Goal: Task Accomplishment & Management: Manage account settings

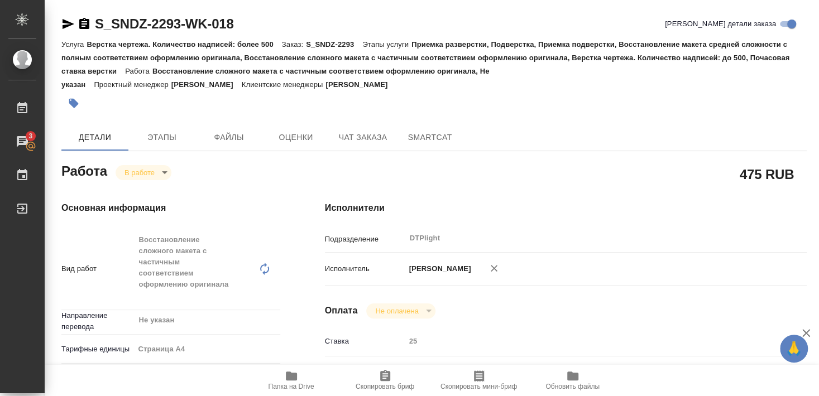
scroll to position [406, 0]
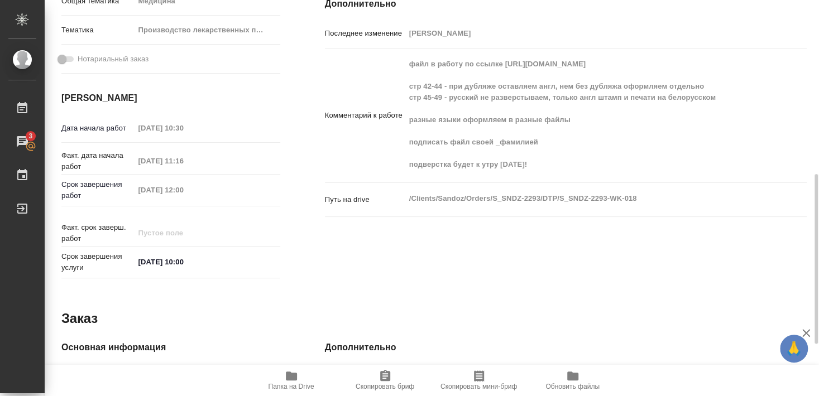
click at [298, 384] on span "Папка на Drive" at bounding box center [291, 387] width 46 height 8
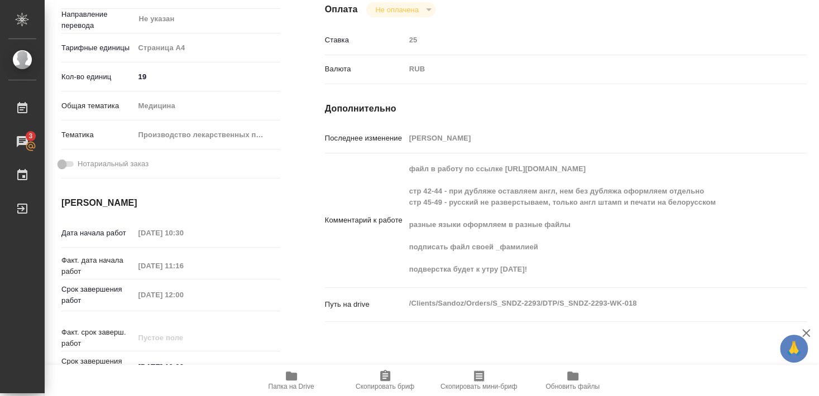
scroll to position [0, 0]
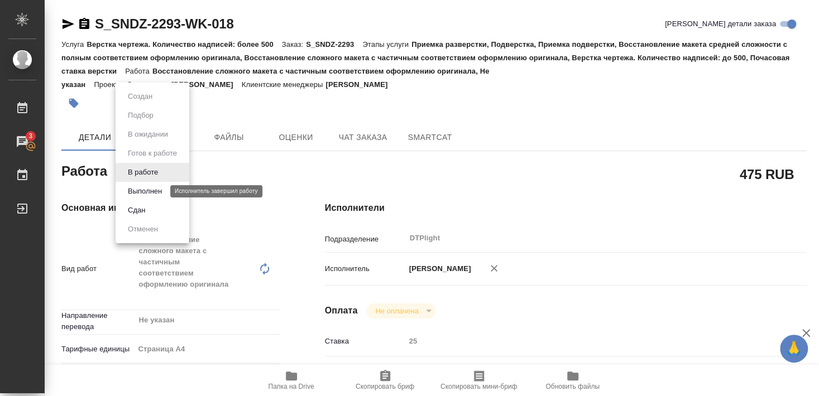
click at [142, 192] on button "Выполнен" at bounding box center [144, 191] width 41 height 12
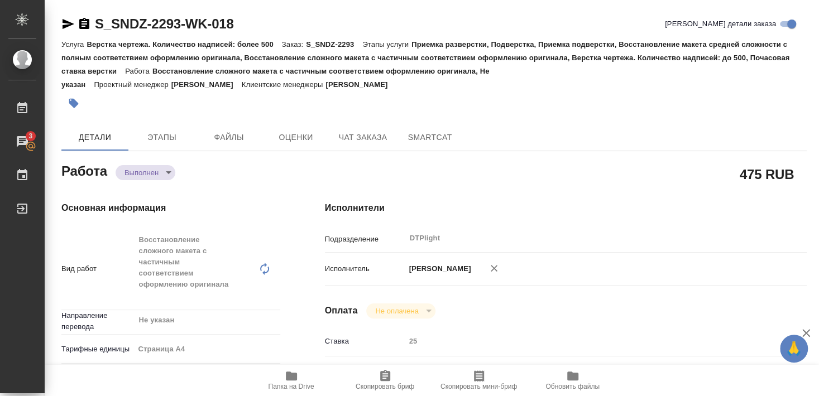
type textarea "x"
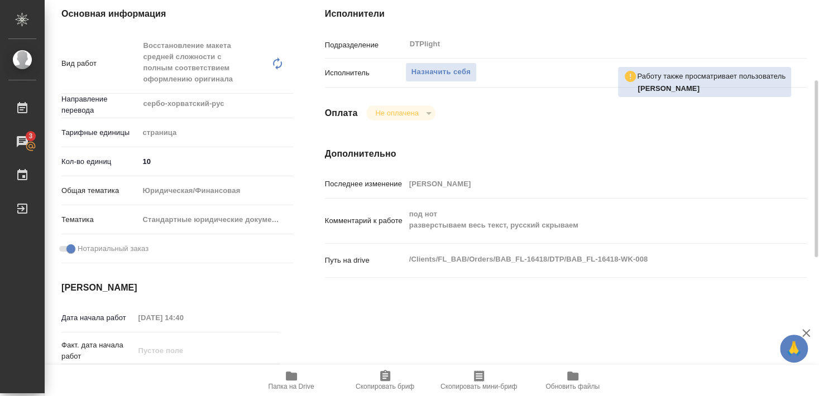
scroll to position [60, 0]
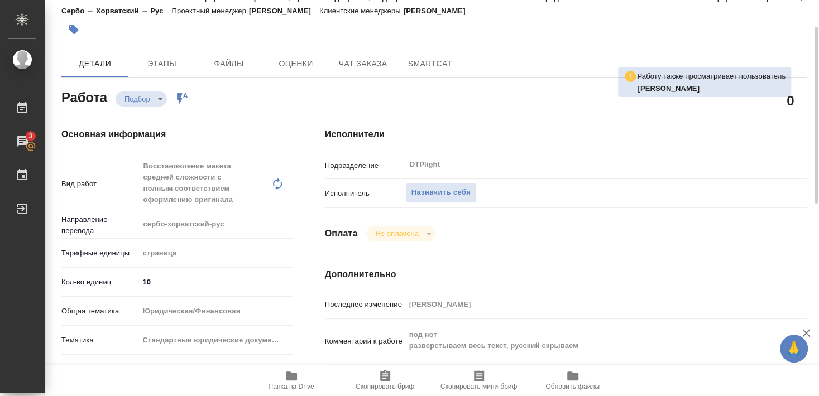
click at [287, 383] on span "Папка на Drive" at bounding box center [291, 387] width 46 height 8
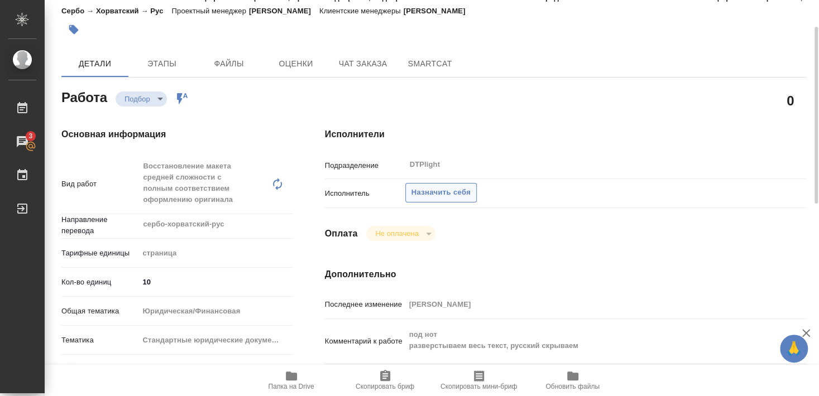
click at [433, 186] on span "Назначить себя" at bounding box center [440, 192] width 59 height 13
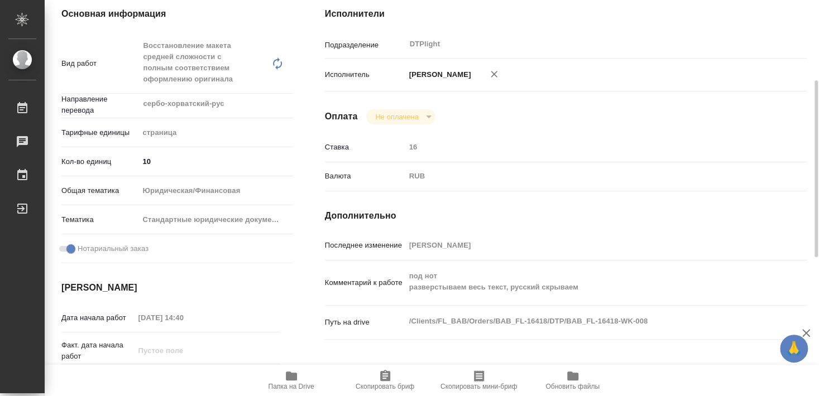
scroll to position [60, 0]
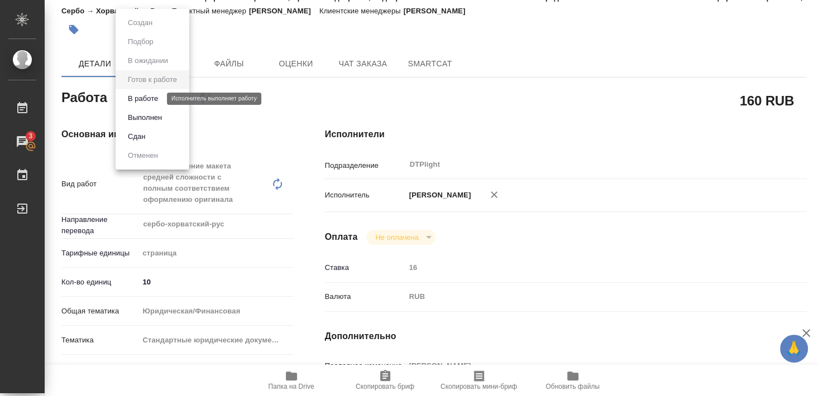
click at [148, 99] on button "В работе" at bounding box center [142, 99] width 37 height 12
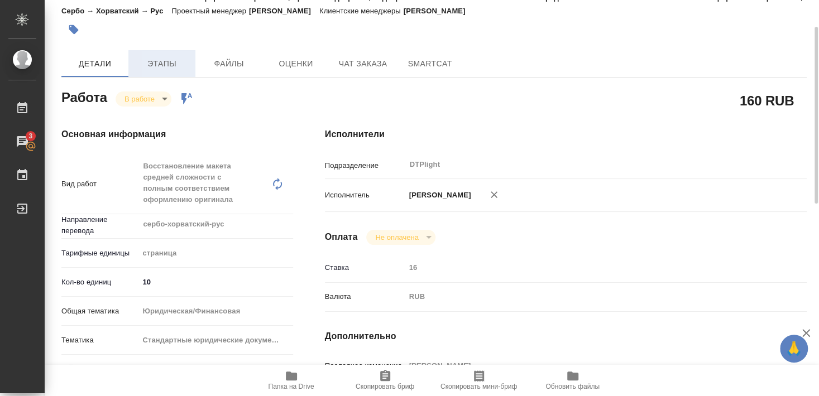
type textarea "x"
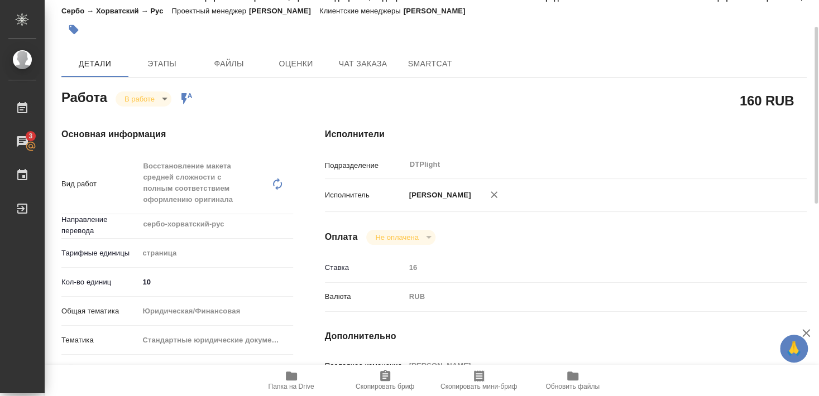
scroll to position [0, 0]
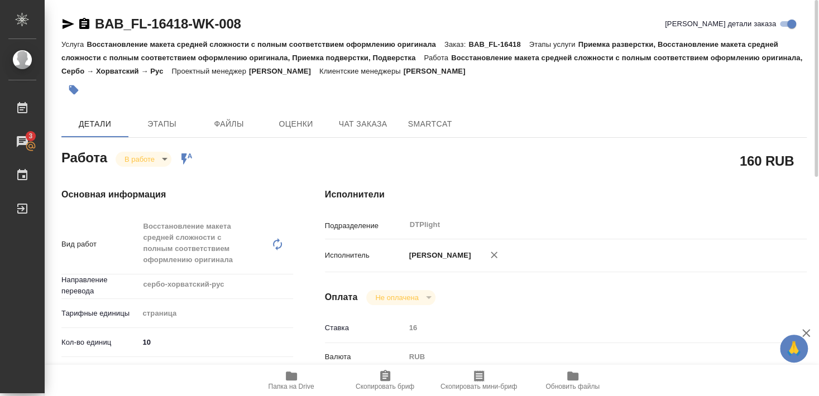
type textarea "x"
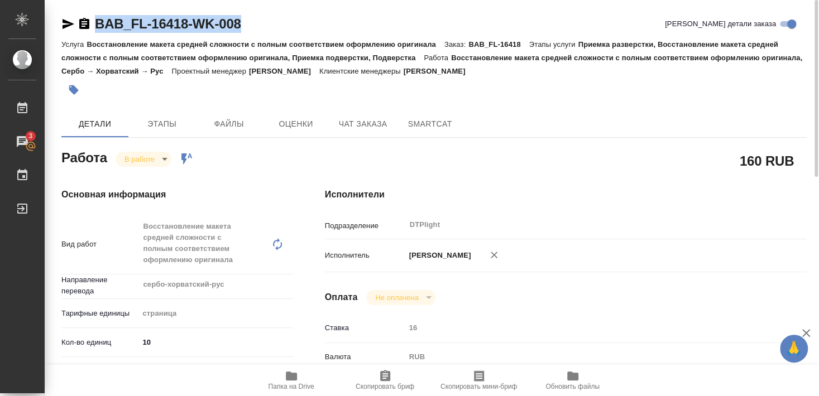
drag, startPoint x: 94, startPoint y: 35, endPoint x: 254, endPoint y: 32, distance: 160.2
click at [254, 32] on div "BAB_FL-16418-WK-008 Кратко детали заказа" at bounding box center [433, 26] width 745 height 22
copy link "BAB_FL-16418-WK-008"
type textarea "x"
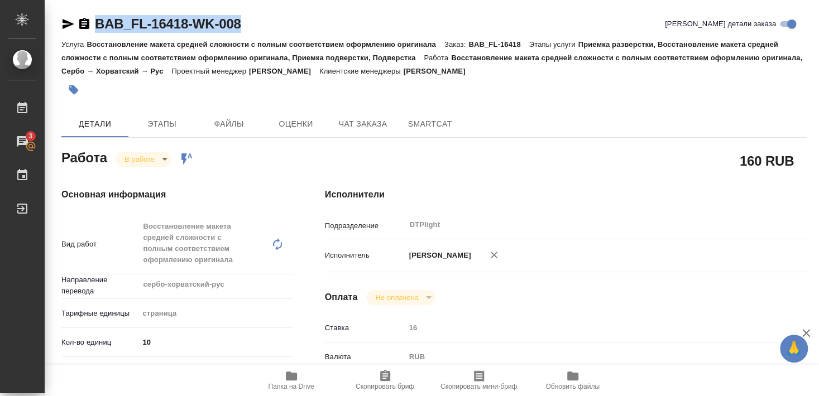
type textarea "x"
click at [108, 46] on p "Восстановление макета средней сложности с полным соответствием оформлению ориги…" at bounding box center [265, 44] width 357 height 8
drag, startPoint x: 95, startPoint y: 33, endPoint x: 251, endPoint y: 28, distance: 155.8
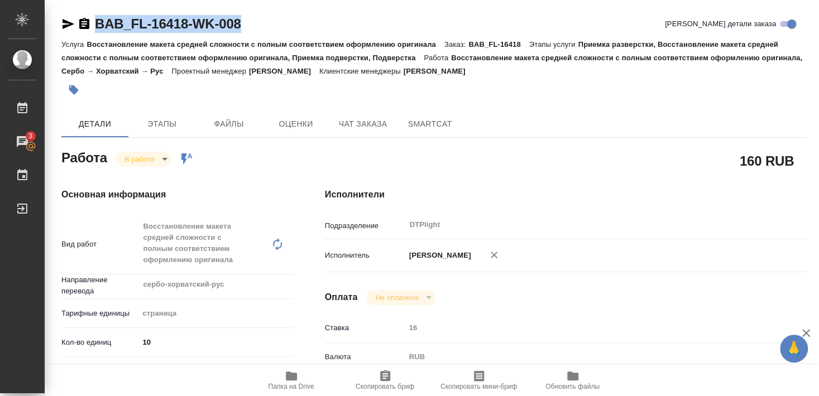
click at [251, 28] on div "BAB_FL-16418-WK-008 Кратко детали заказа" at bounding box center [433, 24] width 745 height 18
copy link "BAB_FL-16418-WK-008"
type textarea "x"
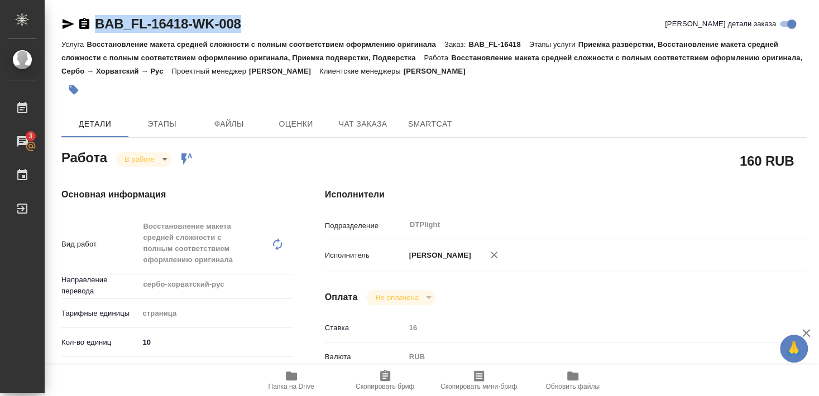
type textarea "x"
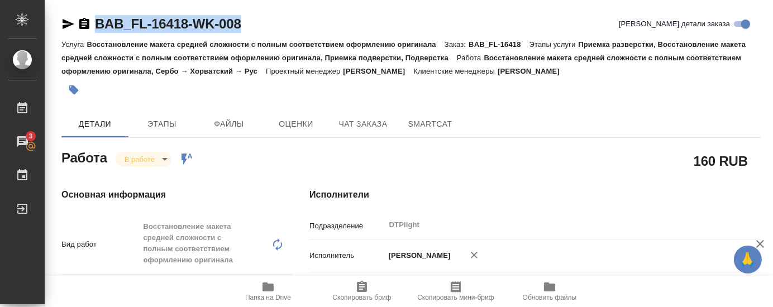
type textarea "x"
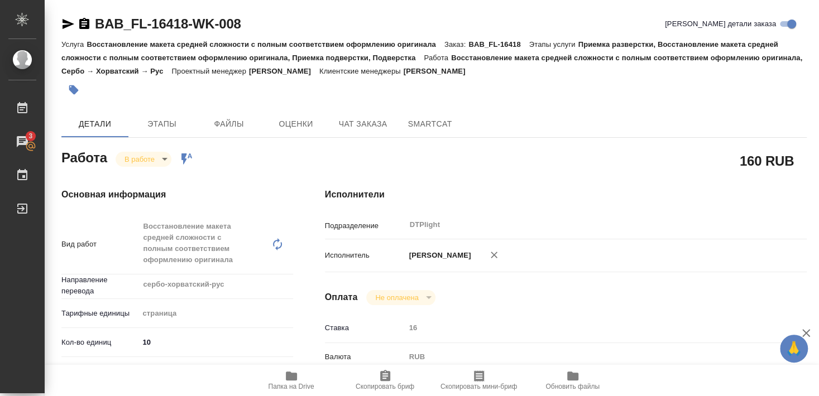
type textarea "x"
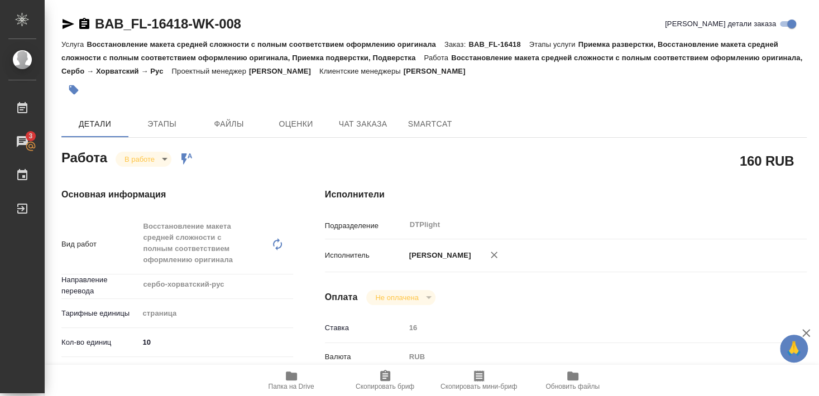
type textarea "x"
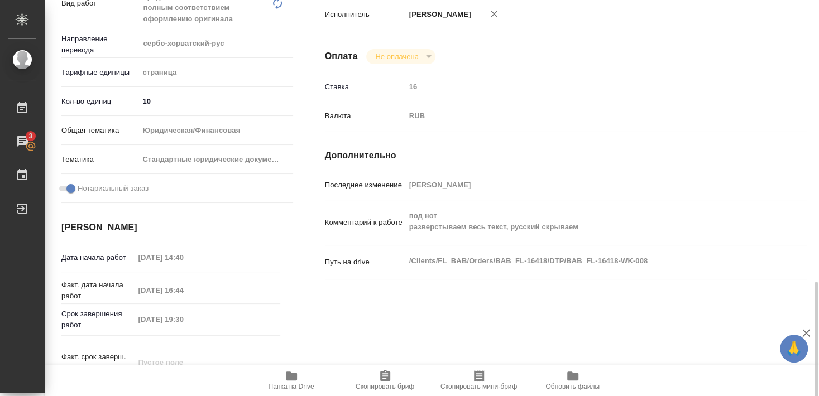
scroll to position [500, 0]
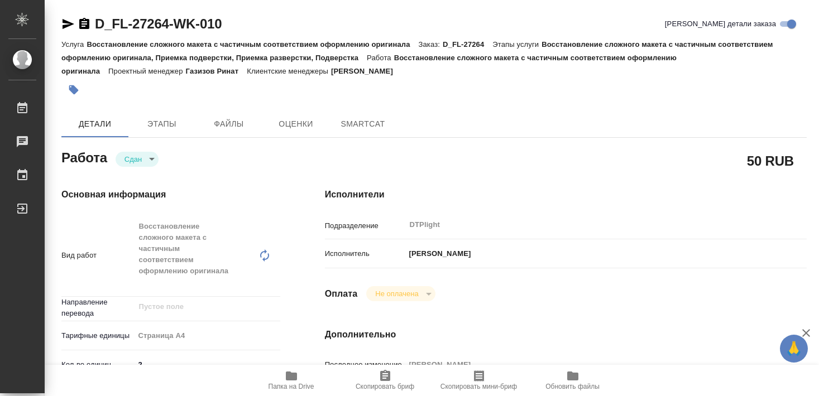
type textarea "x"
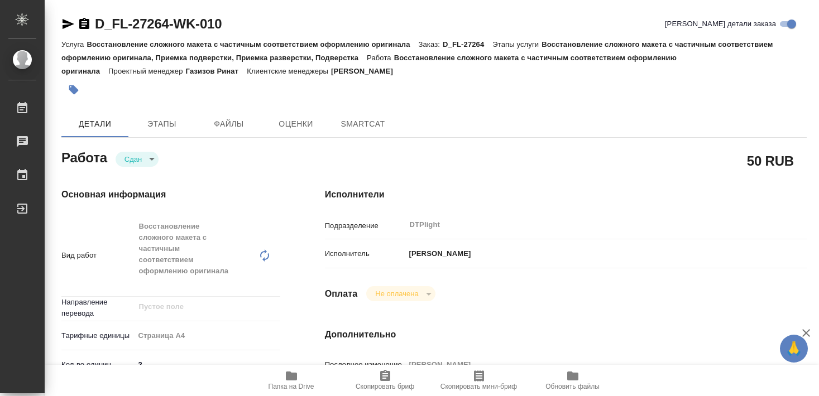
type textarea "x"
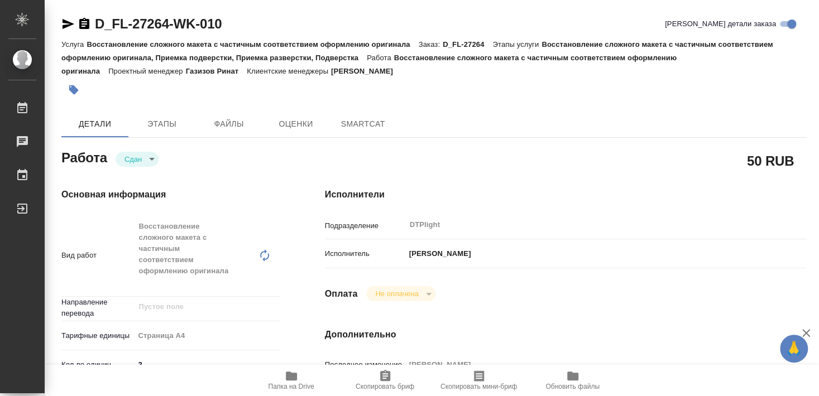
type textarea "x"
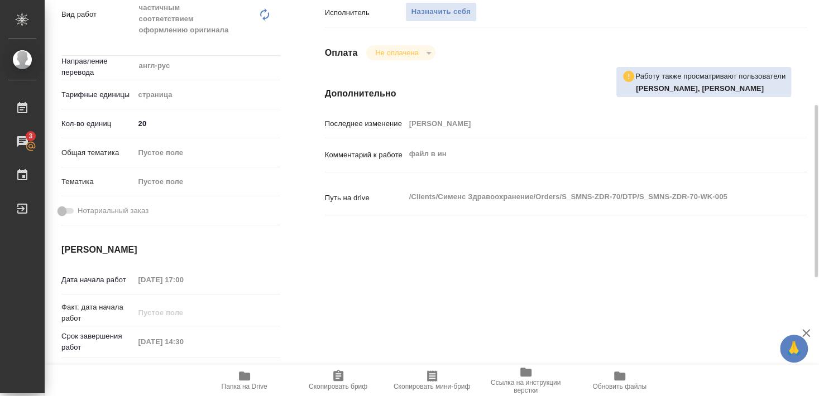
scroll to position [121, 0]
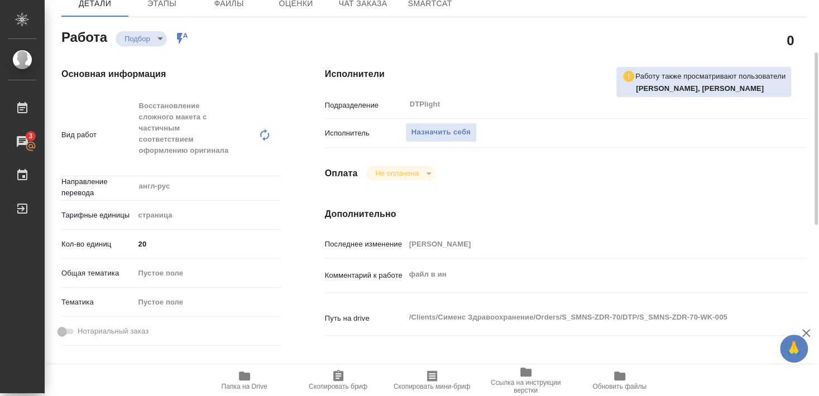
click at [448, 126] on span "Назначить себя" at bounding box center [440, 132] width 59 height 13
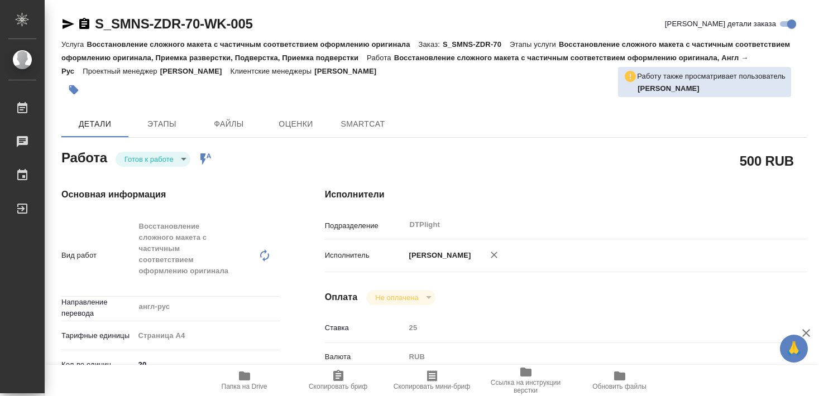
type textarea "x"
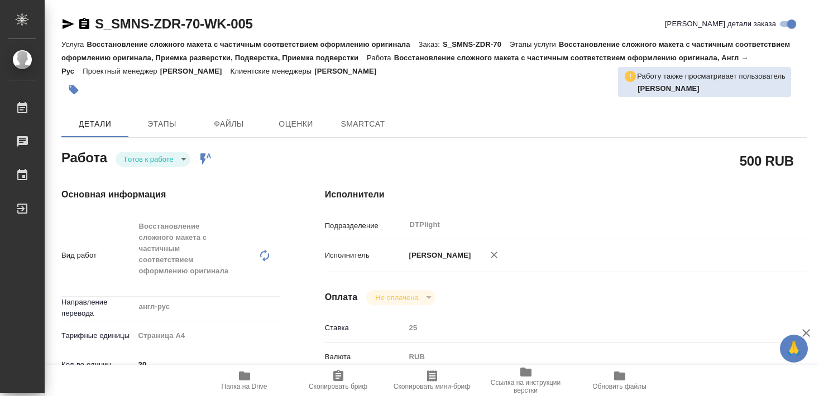
type textarea "x"
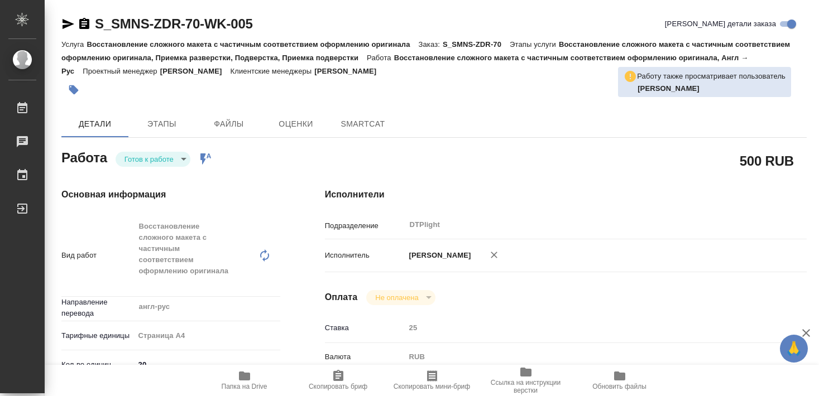
type textarea "x"
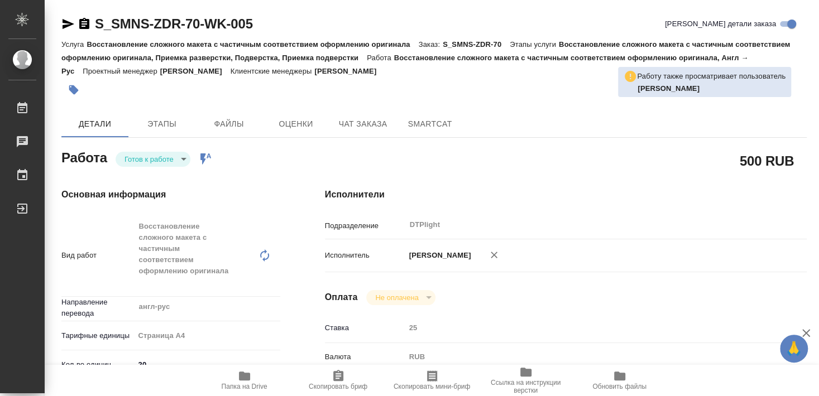
type textarea "x"
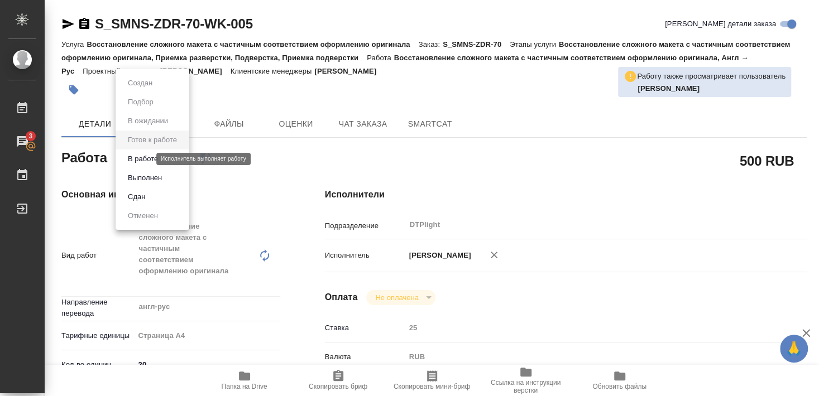
click at [147, 159] on button "В работе" at bounding box center [142, 159] width 37 height 12
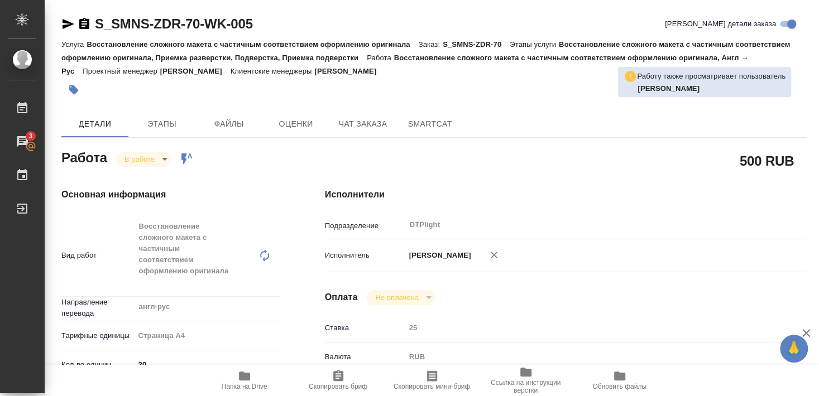
type textarea "x"
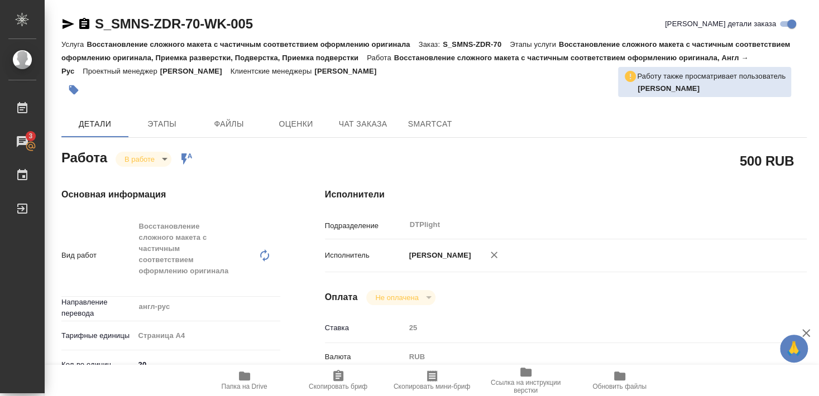
type textarea "x"
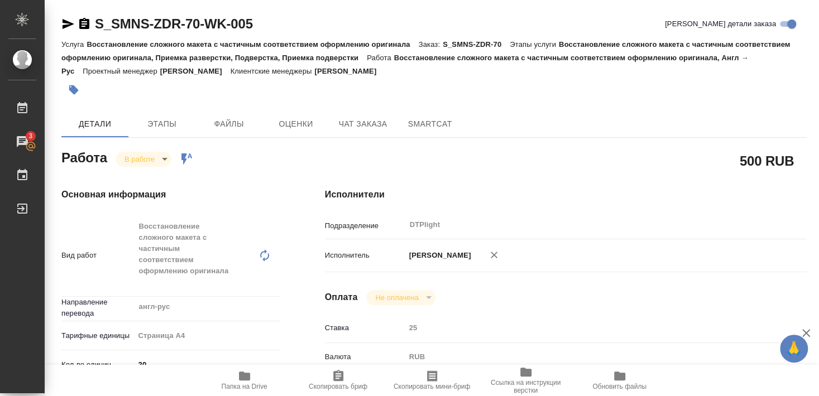
type textarea "x"
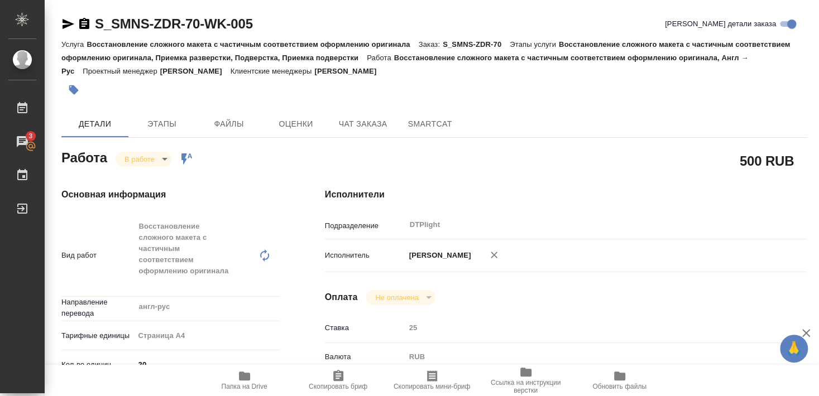
type textarea "x"
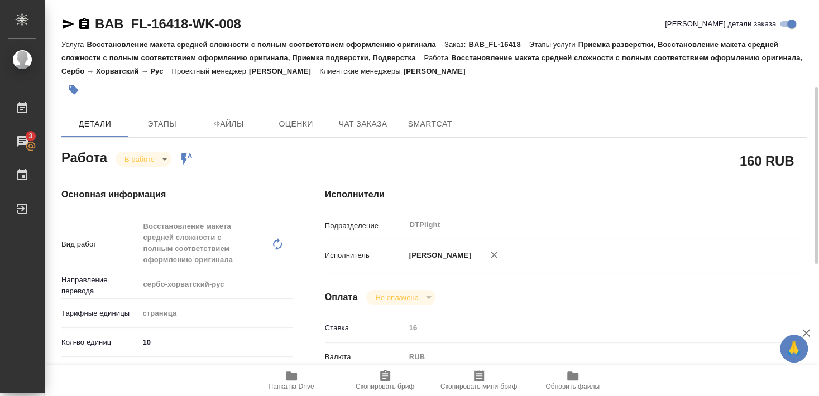
scroll to position [181, 0]
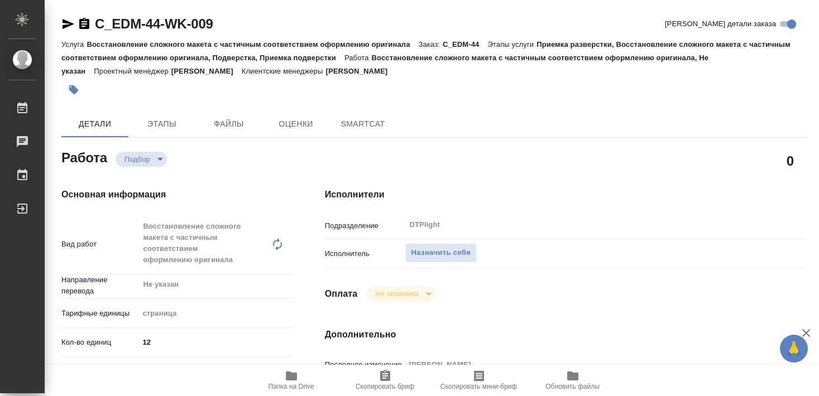
type textarea "x"
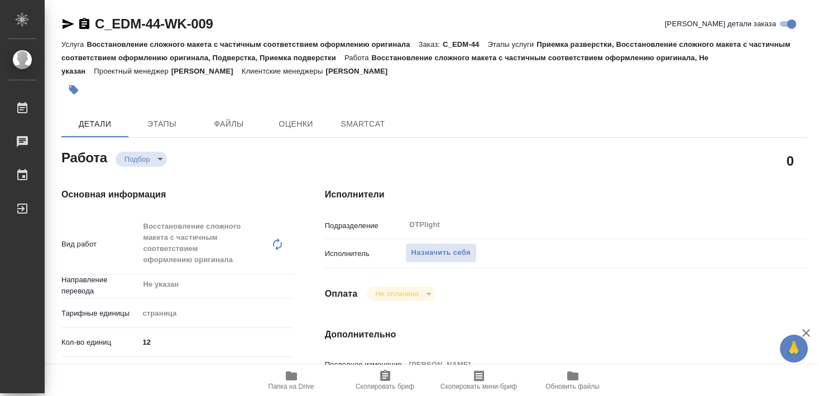
type textarea "x"
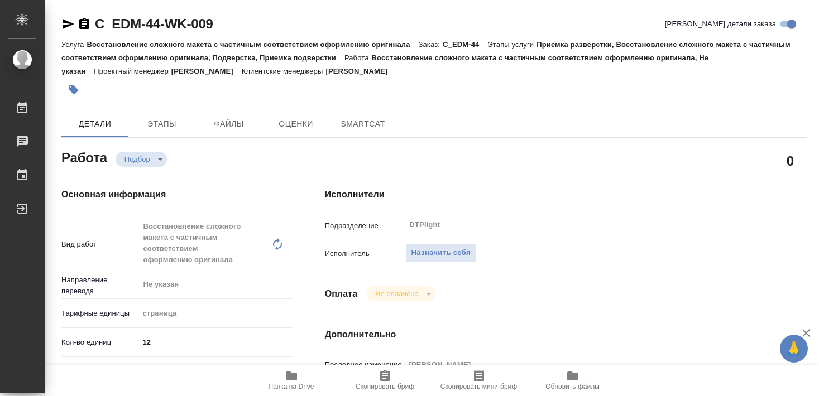
type textarea "x"
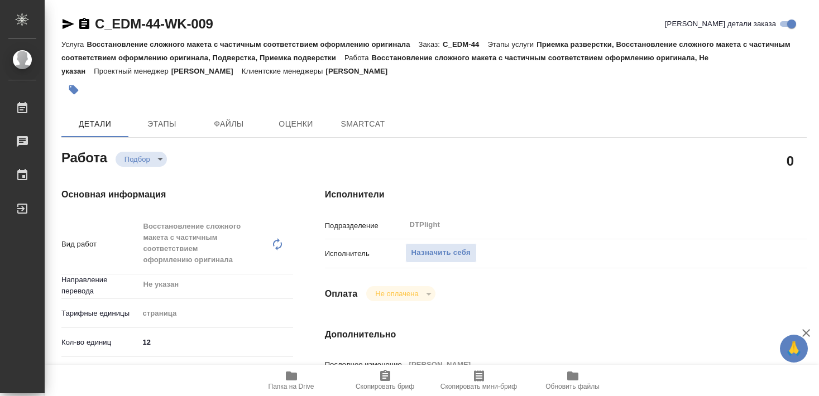
type textarea "x"
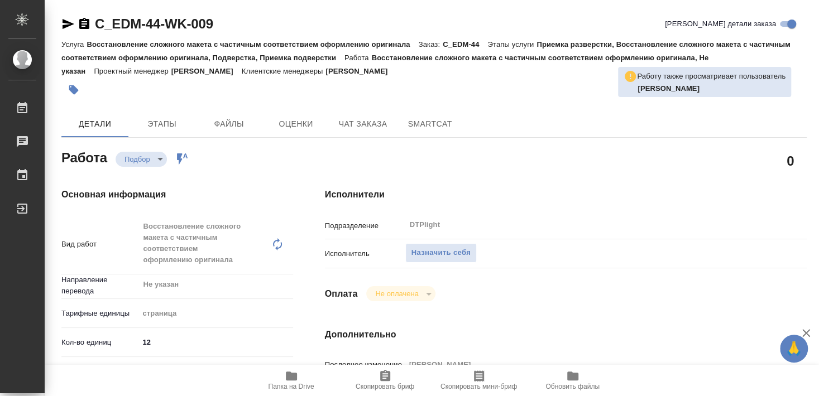
type textarea "x"
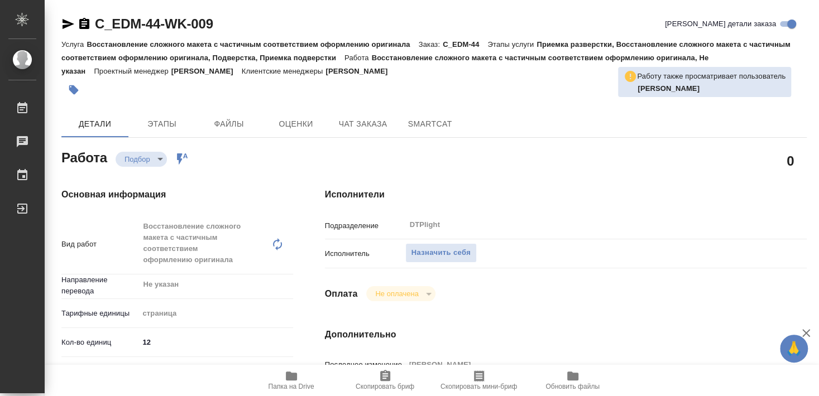
type textarea "x"
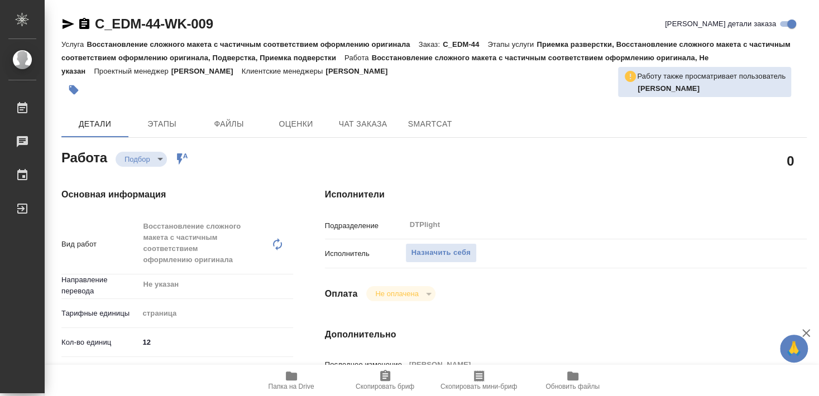
scroll to position [60, 0]
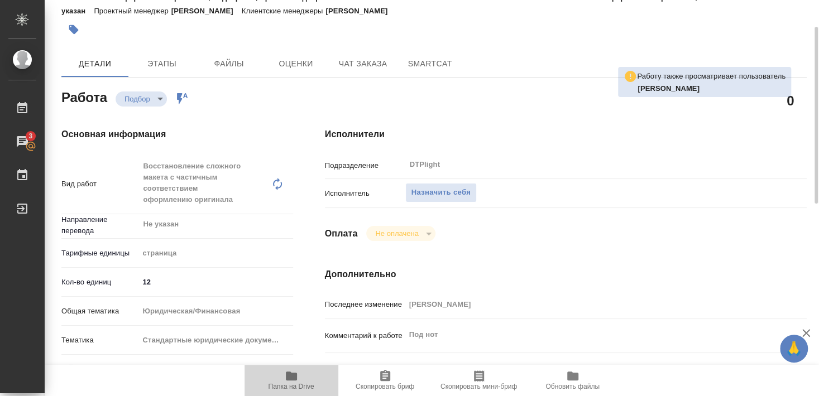
click at [286, 384] on span "Папка на Drive" at bounding box center [291, 387] width 46 height 8
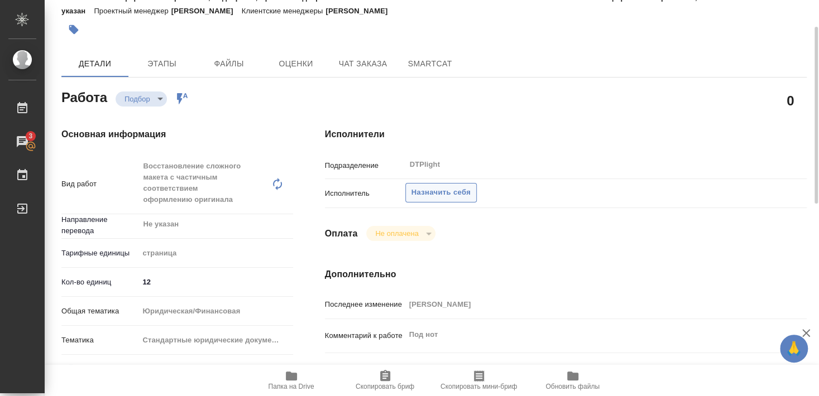
click at [445, 186] on span "Назначить себя" at bounding box center [440, 192] width 59 height 13
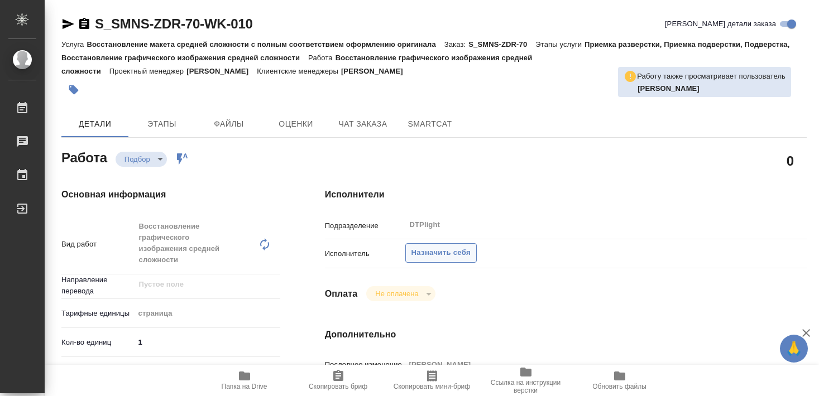
click at [448, 247] on span "Назначить себя" at bounding box center [440, 253] width 59 height 13
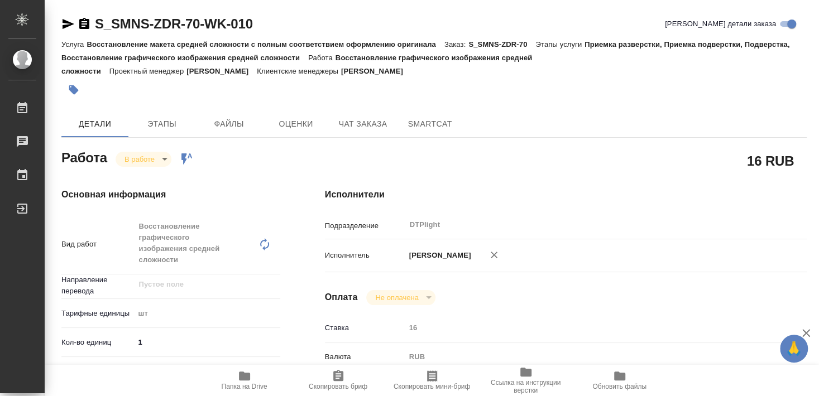
type textarea "x"
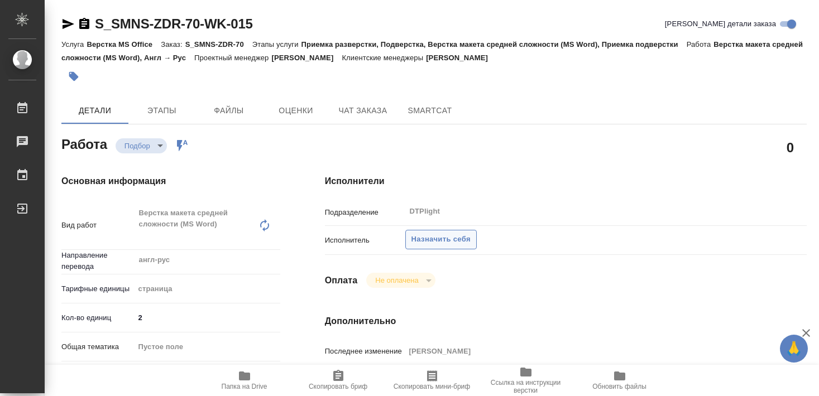
click at [445, 233] on span "Назначить себя" at bounding box center [440, 239] width 59 height 13
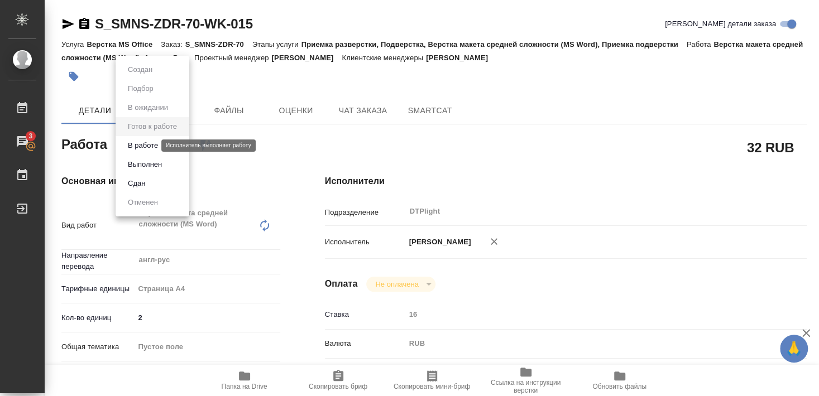
click at [152, 145] on button "В работе" at bounding box center [142, 146] width 37 height 12
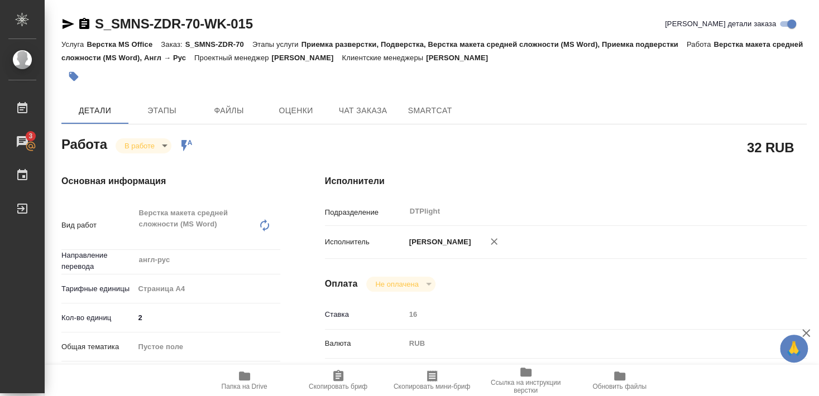
type textarea "x"
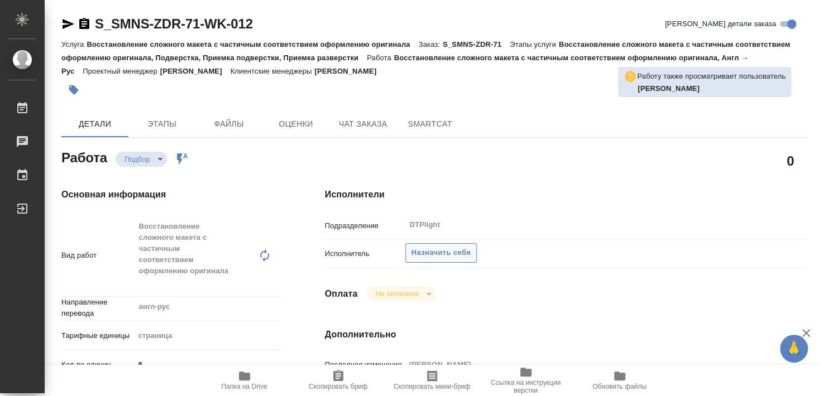
click at [443, 247] on span "Назначить себя" at bounding box center [440, 253] width 59 height 13
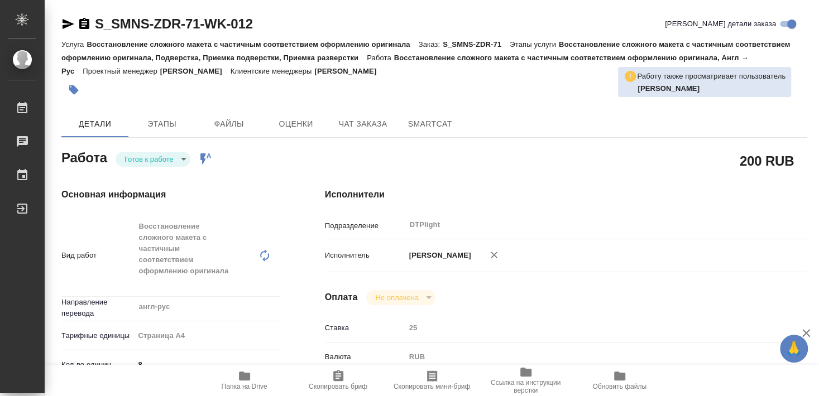
type textarea "x"
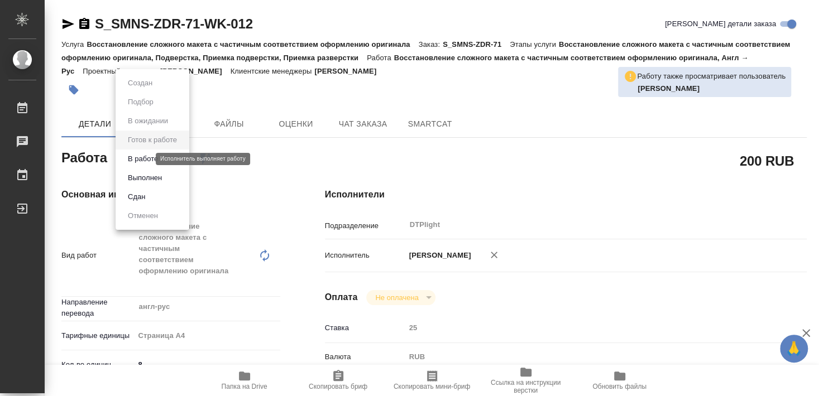
click at [146, 160] on button "В работе" at bounding box center [142, 159] width 37 height 12
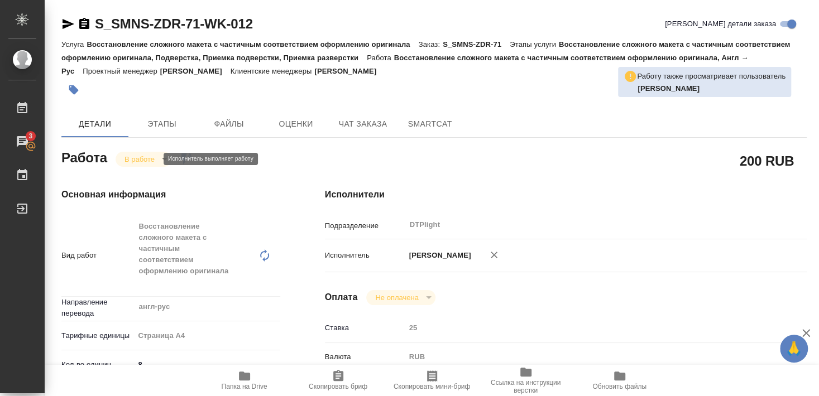
type textarea "x"
